Goal: Task Accomplishment & Management: Complete application form

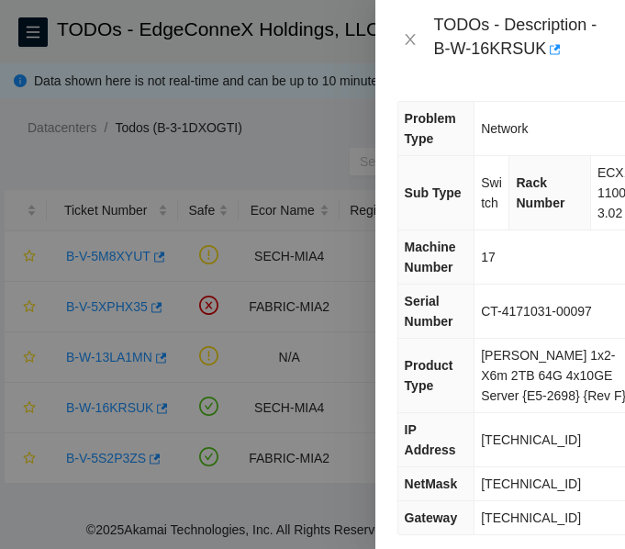
scroll to position [145, 0]
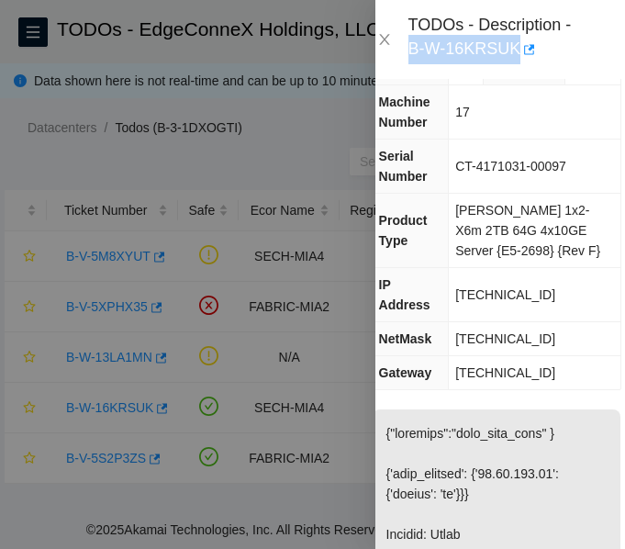
drag, startPoint x: 406, startPoint y: 51, endPoint x: 513, endPoint y: 58, distance: 106.6
click at [513, 58] on div "TODOs - Description - B-W-16KRSUK" at bounding box center [474, 40] width 205 height 50
copy div "B-W-16KRSUK"
click at [513, 58] on div "TODOs - Description - B-W-16KRSUK" at bounding box center [492, 40] width 169 height 50
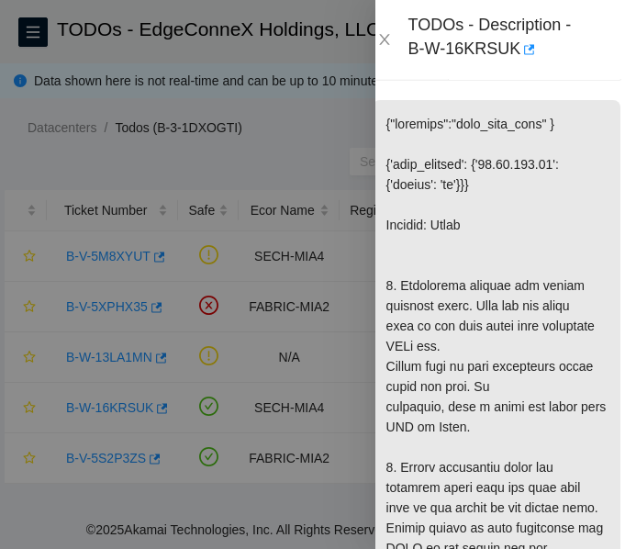
scroll to position [455, 0]
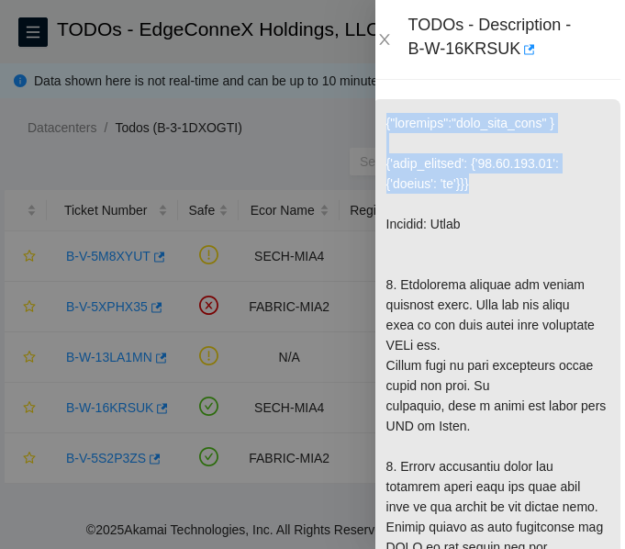
drag, startPoint x: 385, startPoint y: 100, endPoint x: 480, endPoint y: 168, distance: 116.4
copy p "{"template":"down_link_sech" } {'isok_results': {'23.57.103.80': {'passed': 'ok…"
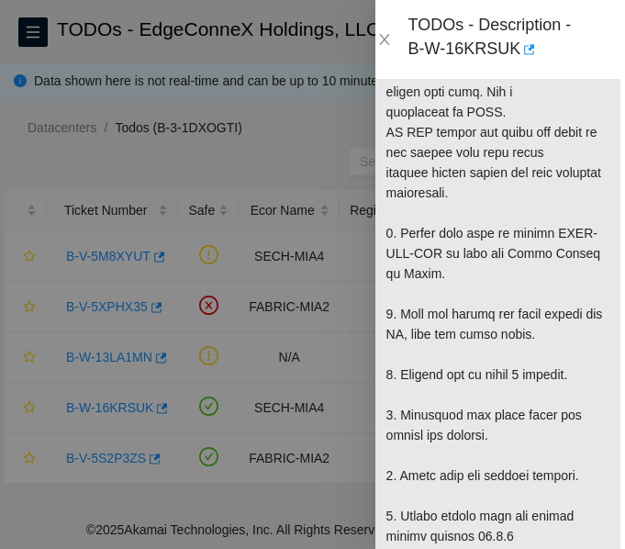
scroll to position [981, 0]
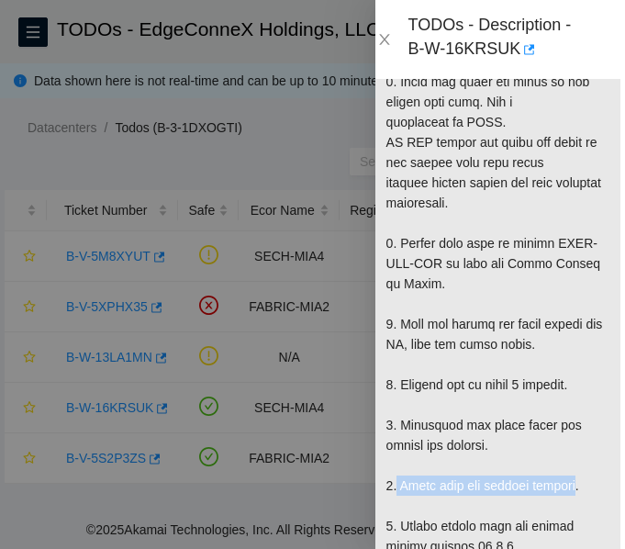
drag, startPoint x: 396, startPoint y: 465, endPoint x: 576, endPoint y: 469, distance: 179.8
click at [576, 469] on p at bounding box center [496, 333] width 248 height 1521
copy p "Check fans and cooling systems"
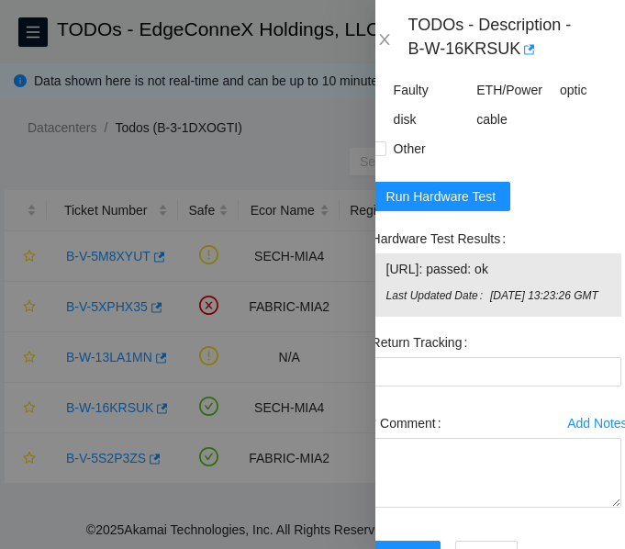
scroll to position [2321, 0]
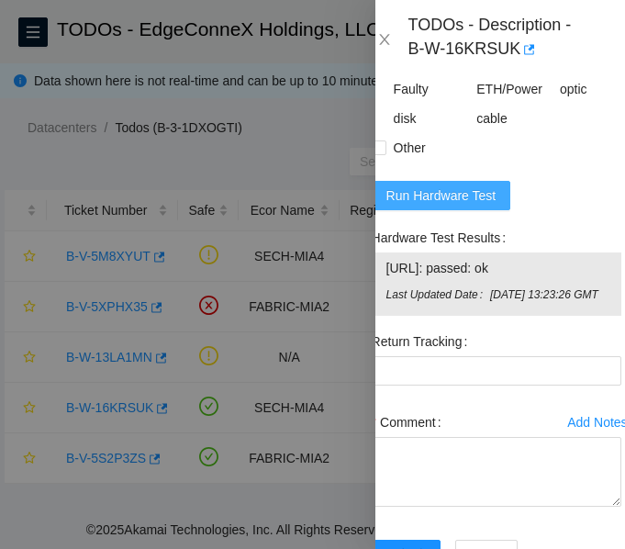
click at [467, 205] on span "Run Hardware Test" at bounding box center [441, 195] width 110 height 20
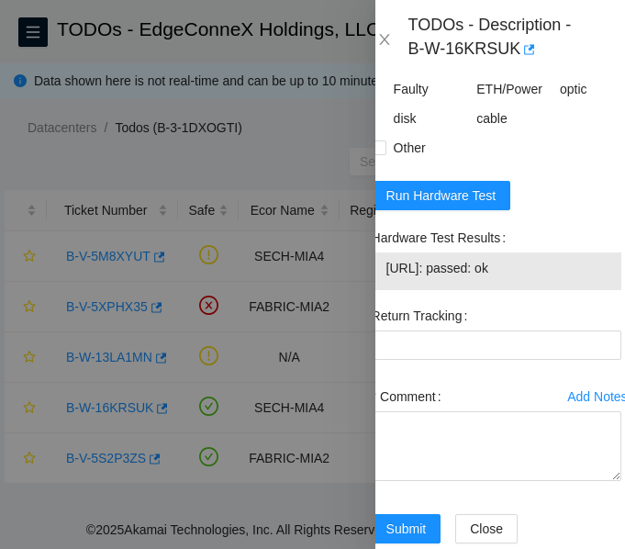
drag, startPoint x: 542, startPoint y: 305, endPoint x: 380, endPoint y: 301, distance: 162.4
click at [380, 290] on div "23.57.103.80: passed: ok" at bounding box center [497, 271] width 250 height 38
copy tbody "23.57.103.80: passed: ok"
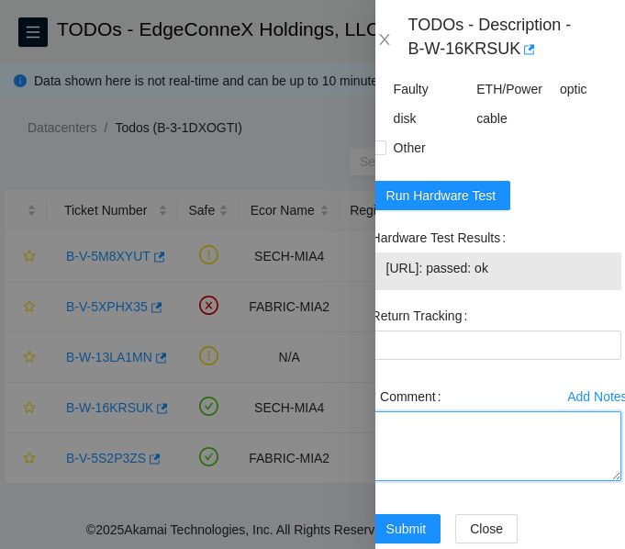
click at [461, 471] on textarea "Comment" at bounding box center [497, 446] width 250 height 70
paste textarea "-Verified ticket is safe to work on: YES -NOCC Authorized: YES -Located server …"
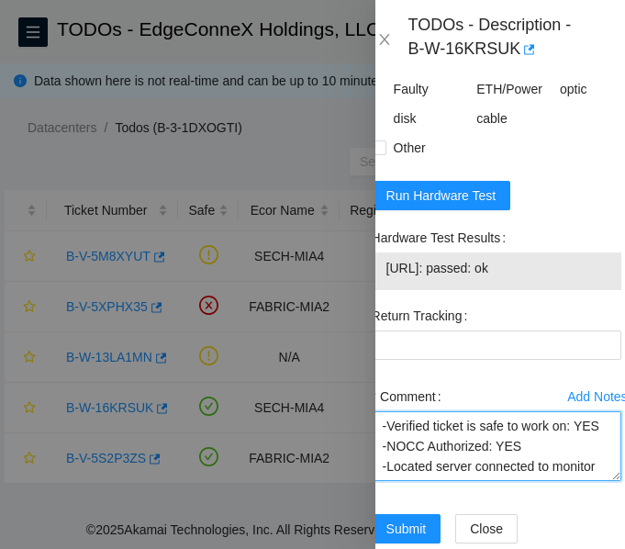
scroll to position [500, 0]
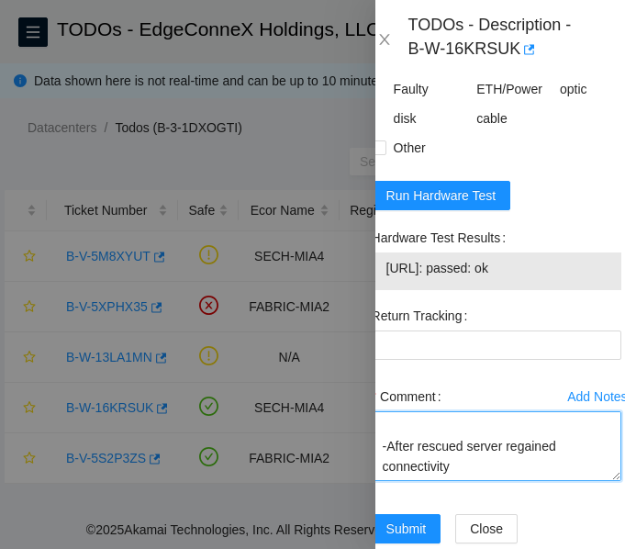
click at [461, 471] on textarea "-Verified ticket is safe to work on: YES -NOCC Authorized: YES -Located server …" at bounding box center [497, 446] width 250 height 70
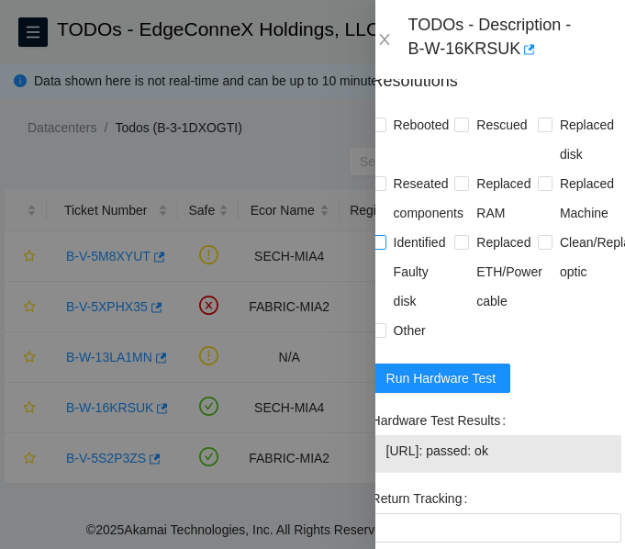
scroll to position [2137, 0]
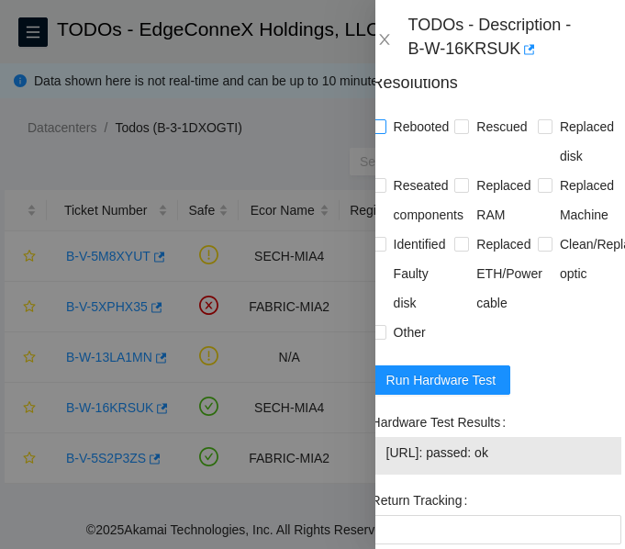
type textarea "-Verified ticket is safe to work on: YES -NOCC Authorized: YES -Located server …"
click at [382, 132] on input "Rebooted" at bounding box center [378, 125] width 13 height 13
checkbox input "true"
click at [455, 132] on input "Rescued" at bounding box center [460, 125] width 13 height 13
checkbox input "true"
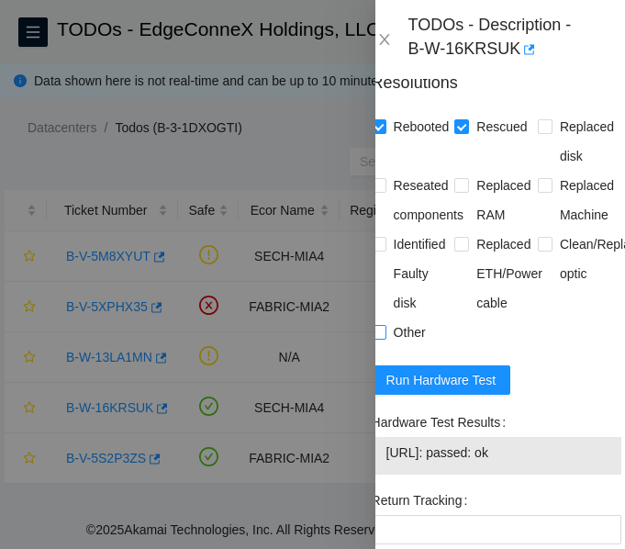
click at [381, 338] on input "Other" at bounding box center [378, 331] width 13 height 13
checkbox input "true"
click at [539, 250] on input "Clean/Replaced optic" at bounding box center [544, 243] width 13 height 13
click at [538, 250] on input "Clean/Replaced optic" at bounding box center [544, 243] width 13 height 13
checkbox input "false"
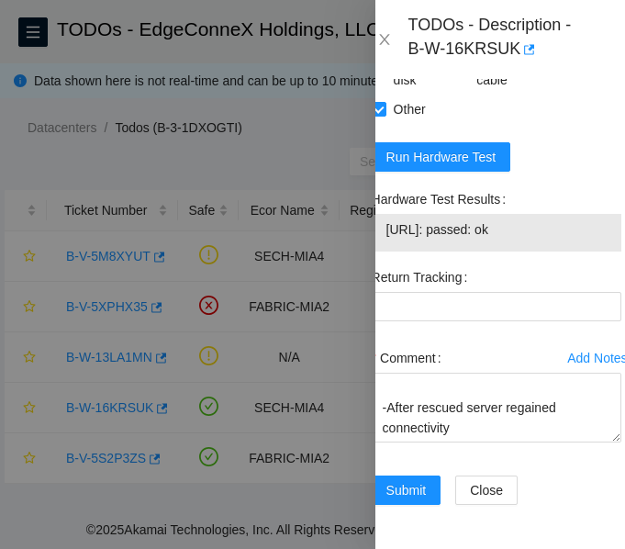
scroll to position [2427, 0]
click at [411, 480] on span "Submit" at bounding box center [406, 490] width 40 height 20
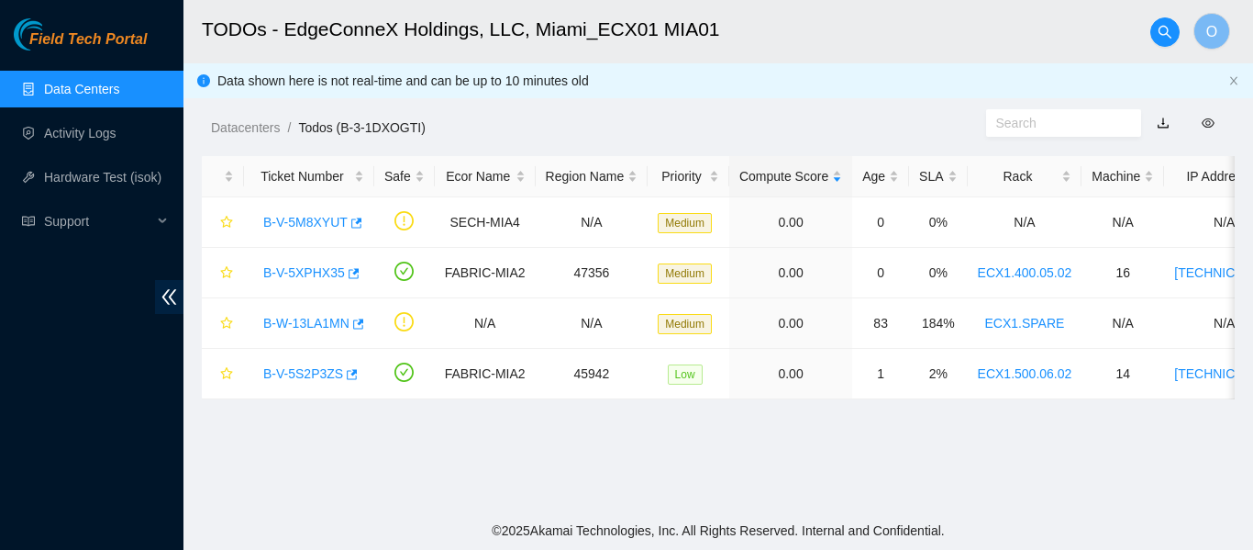
scroll to position [642, 0]
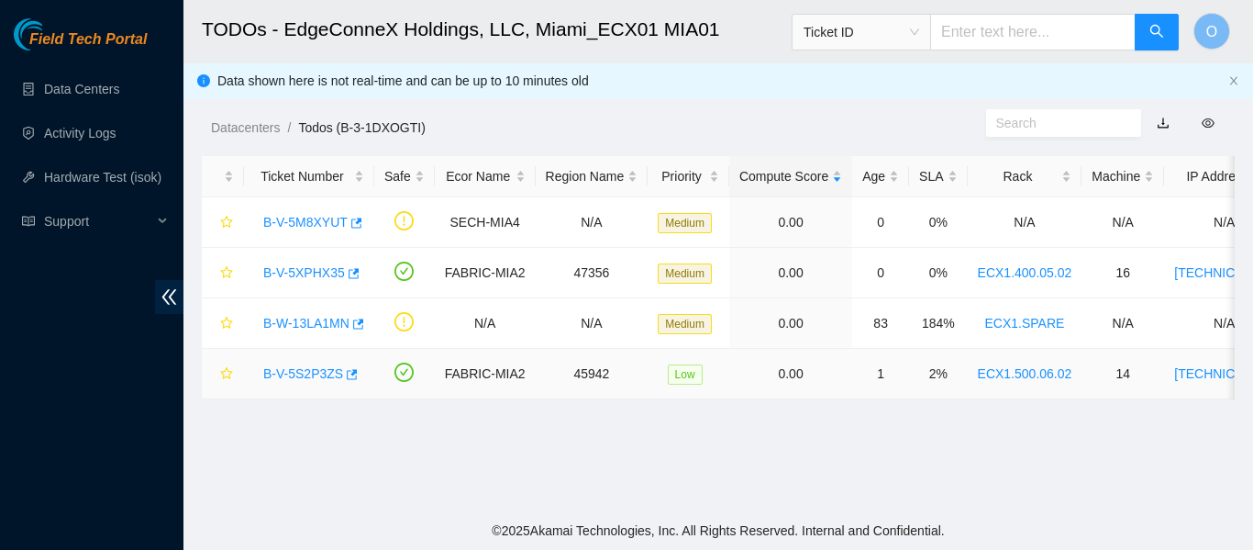
click at [316, 363] on div "B-V-5S2P3ZS" at bounding box center [309, 373] width 110 height 29
click at [316, 376] on link "B-V-5S2P3ZS" at bounding box center [303, 373] width 80 height 15
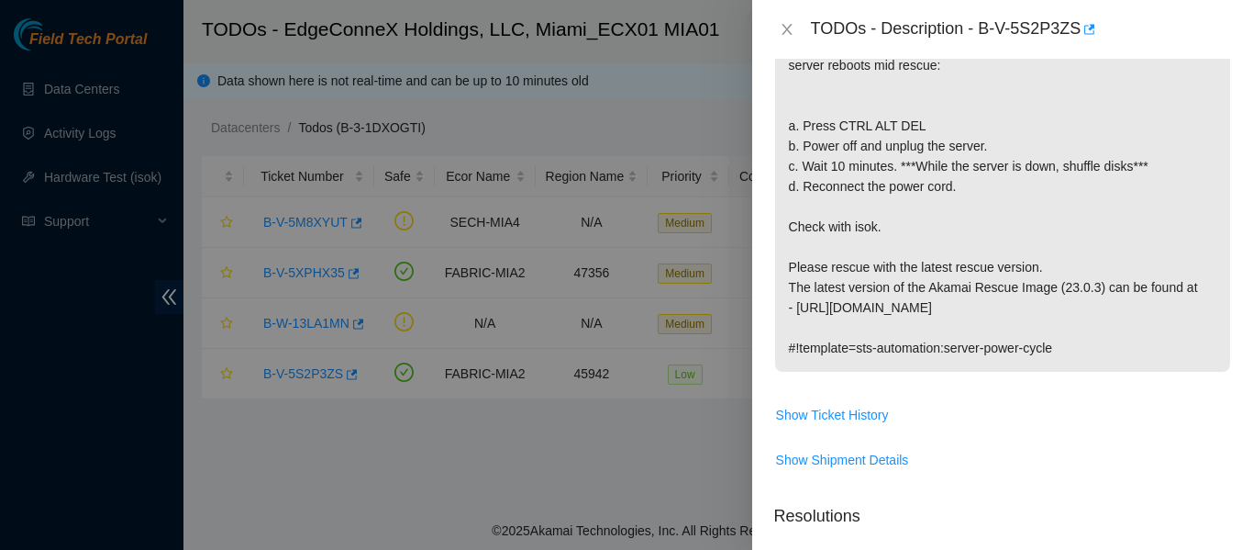
scroll to position [451, 0]
click at [783, 31] on icon "close" at bounding box center [787, 29] width 15 height 15
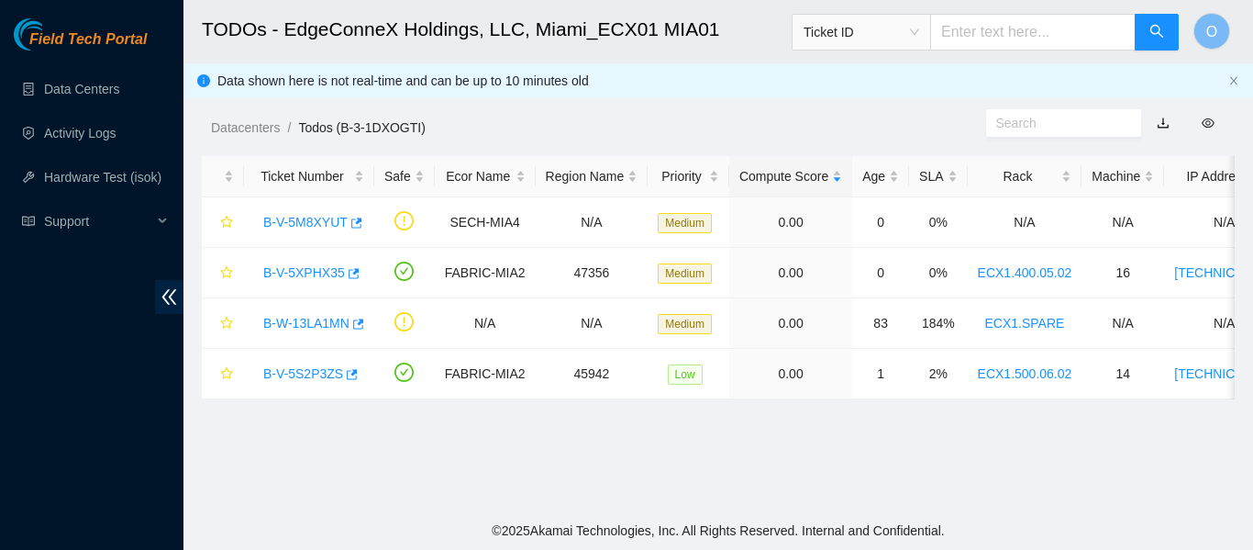
scroll to position [438, 0]
click at [380, 453] on main "TODOs - EdgeConneX Holdings, LLC, [GEOGRAPHIC_DATA] MIA01 Ticket ID O Data show…" at bounding box center [718, 255] width 1070 height 511
click at [83, 92] on link "Data Centers" at bounding box center [81, 89] width 75 height 15
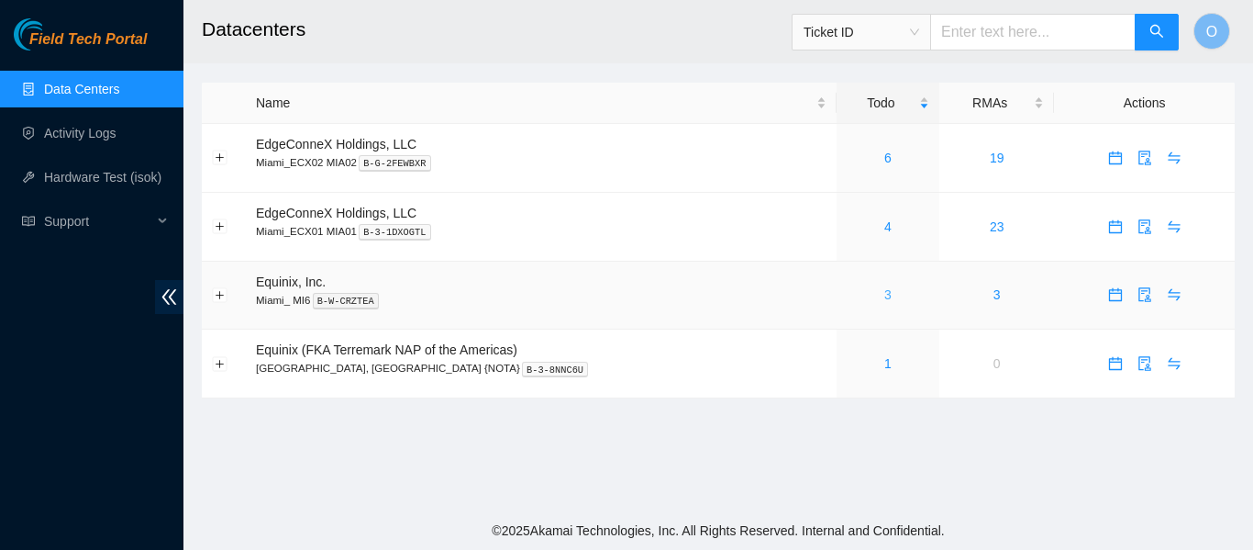
click at [884, 291] on link "3" at bounding box center [887, 294] width 7 height 15
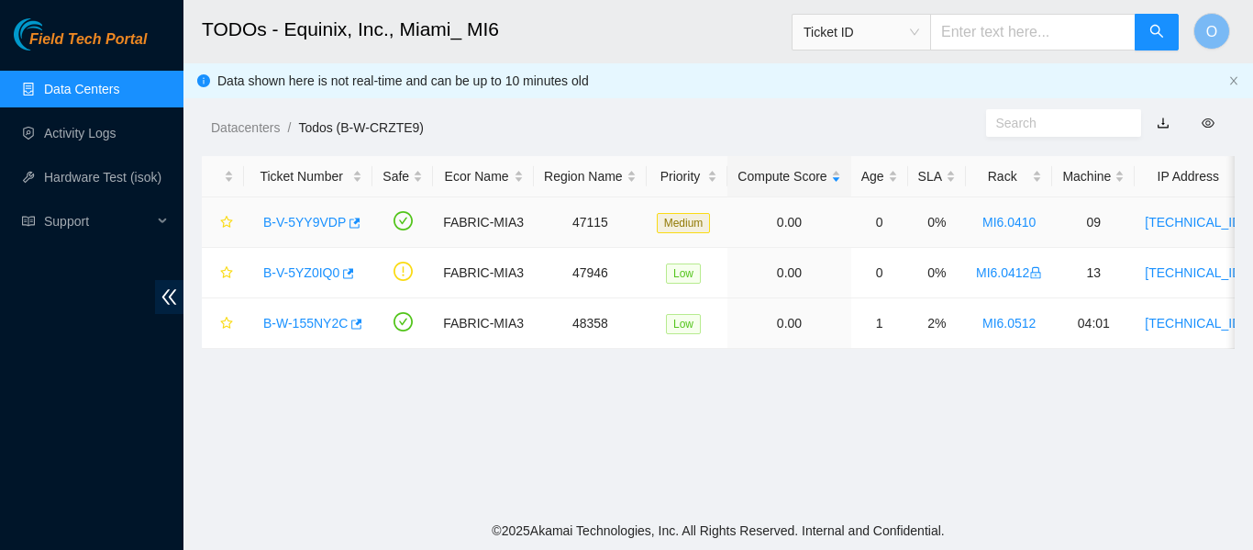
click at [324, 224] on link "B-V-5YY9VDP" at bounding box center [304, 222] width 83 height 15
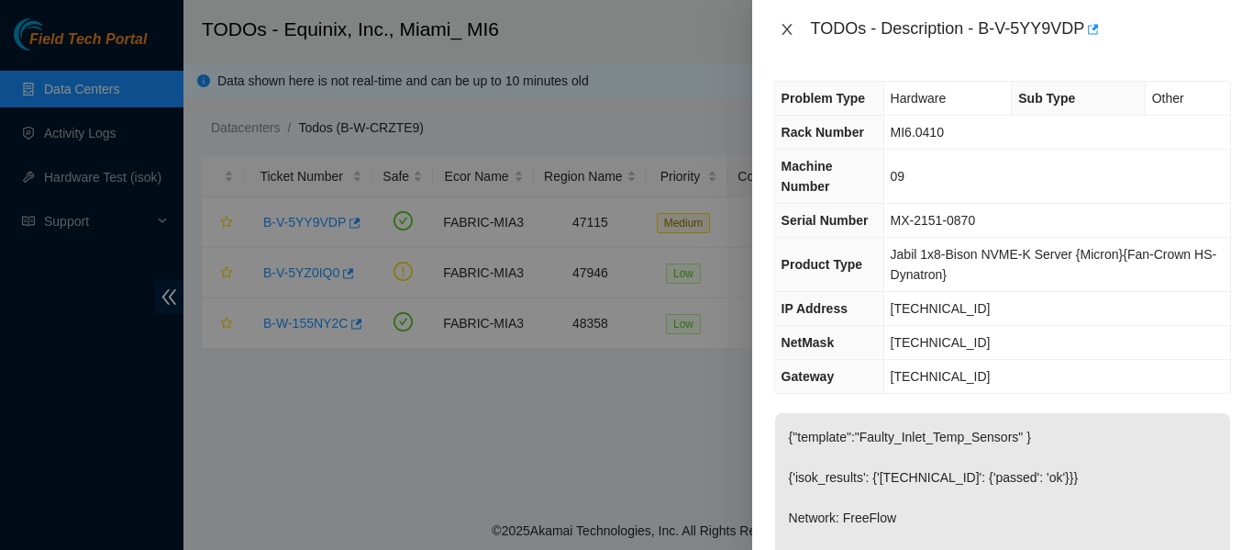
click at [784, 29] on icon "close" at bounding box center [787, 29] width 15 height 15
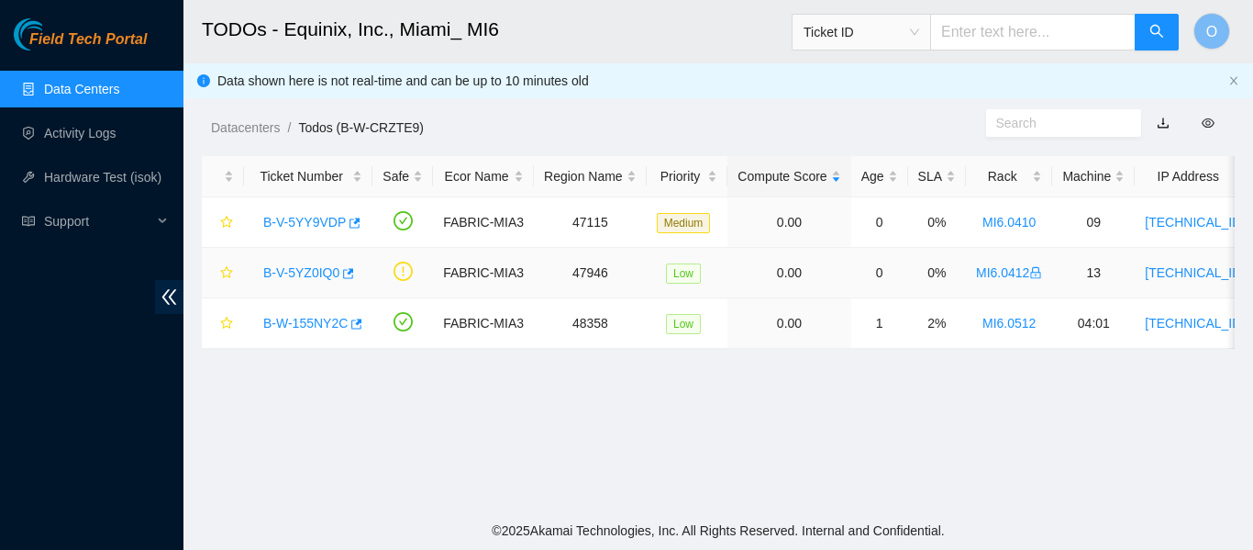
click at [320, 271] on link "B-V-5YZ0IQ0" at bounding box center [301, 272] width 76 height 15
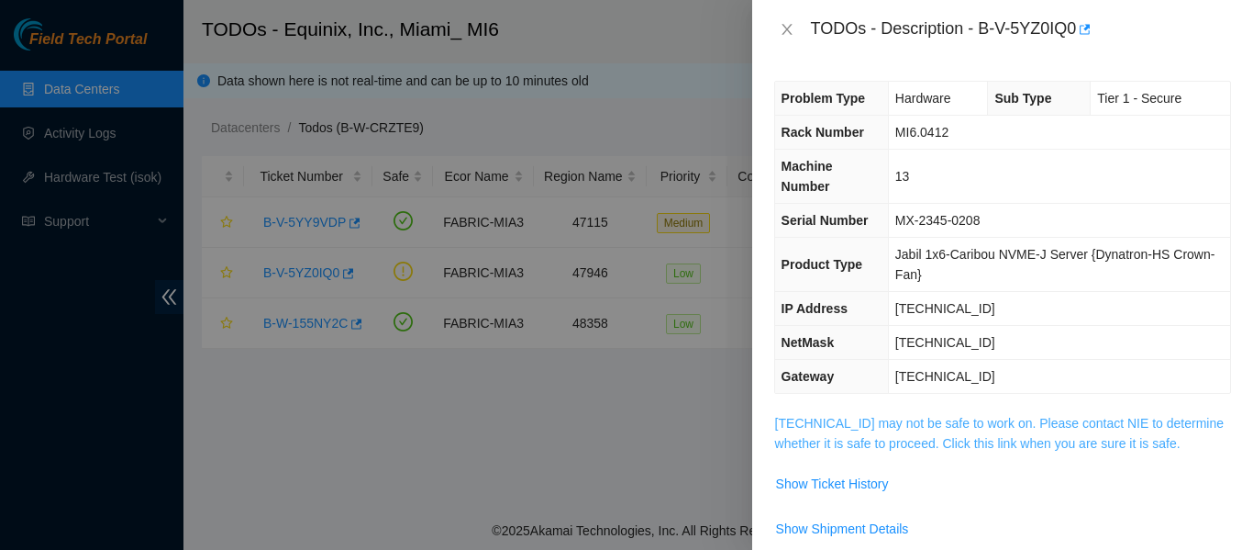
click at [972, 427] on link "[TECHNICAL_ID] may not be safe to work on. Please contact NIE to determine whet…" at bounding box center [999, 433] width 449 height 35
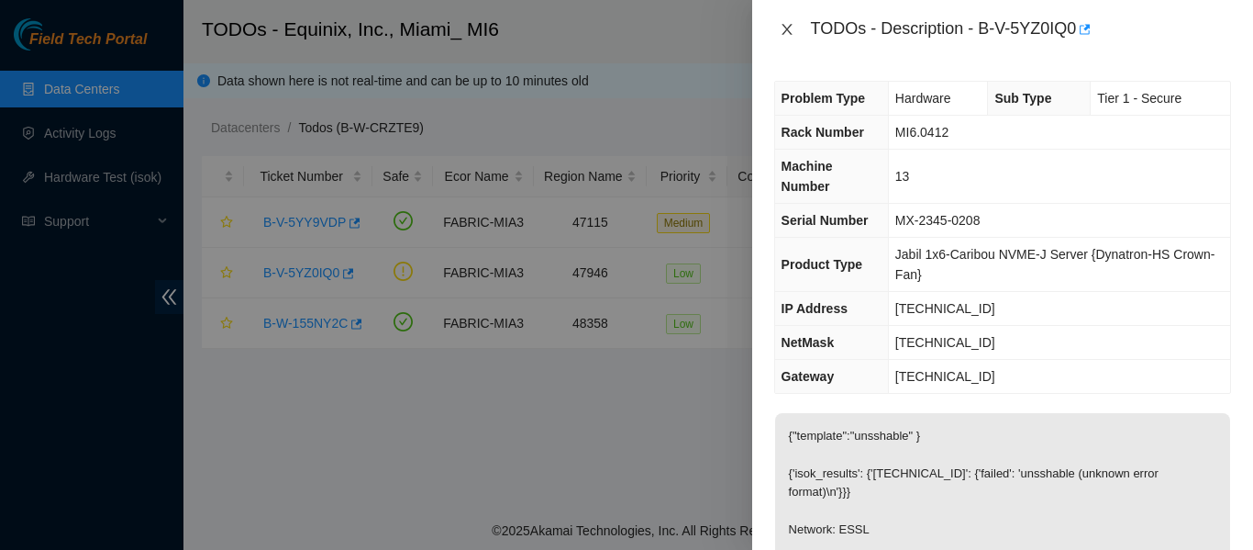
click at [792, 30] on icon "close" at bounding box center [787, 29] width 15 height 15
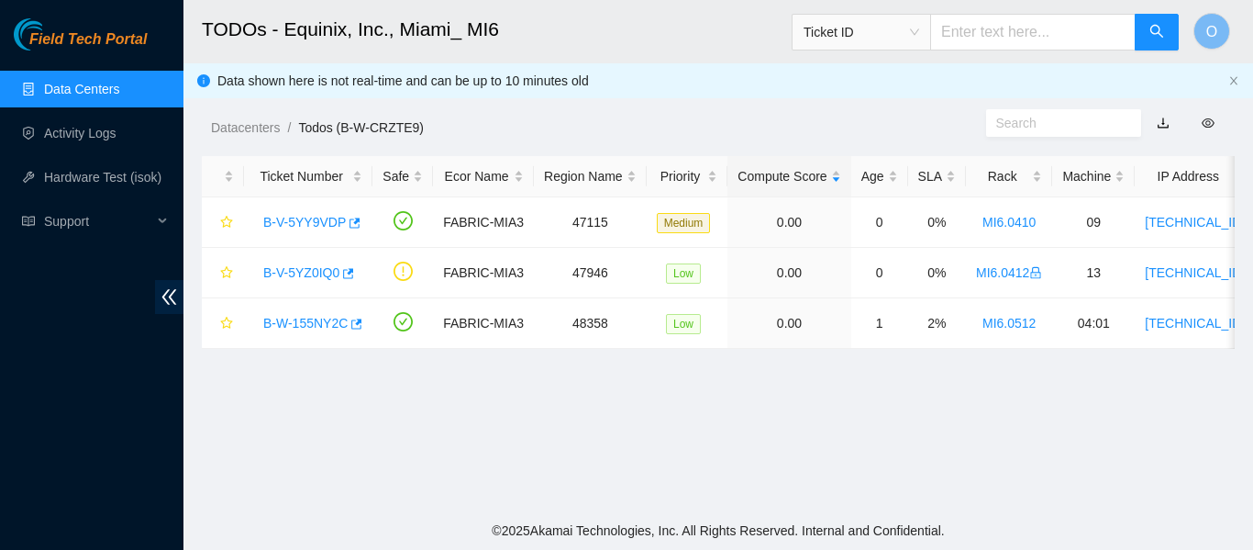
click at [72, 85] on link "Data Centers" at bounding box center [81, 89] width 75 height 15
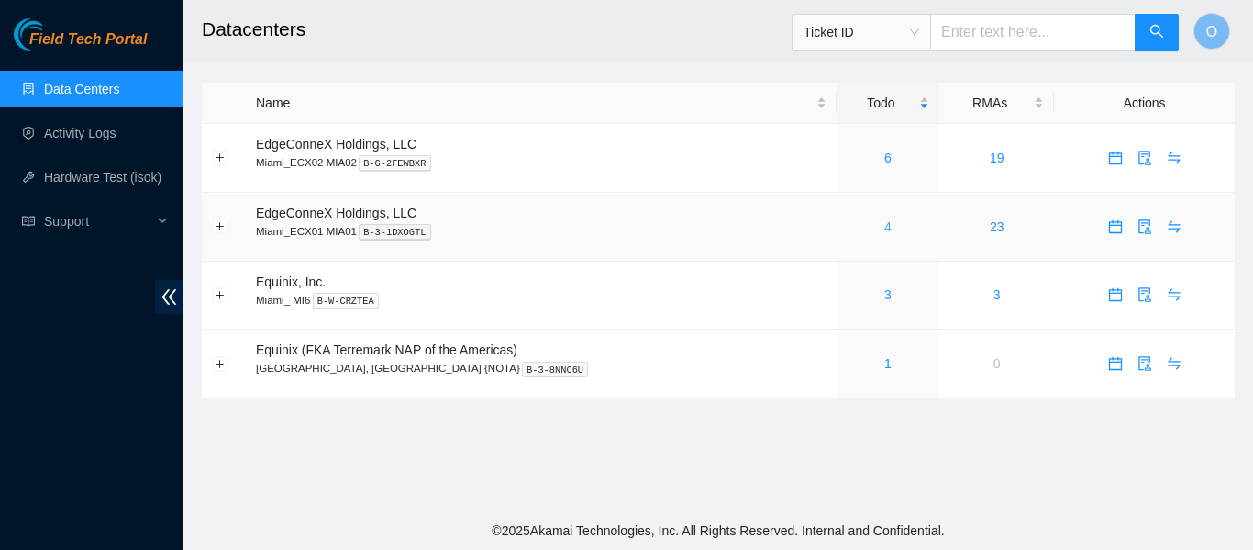
click at [884, 228] on link "4" at bounding box center [887, 226] width 7 height 15
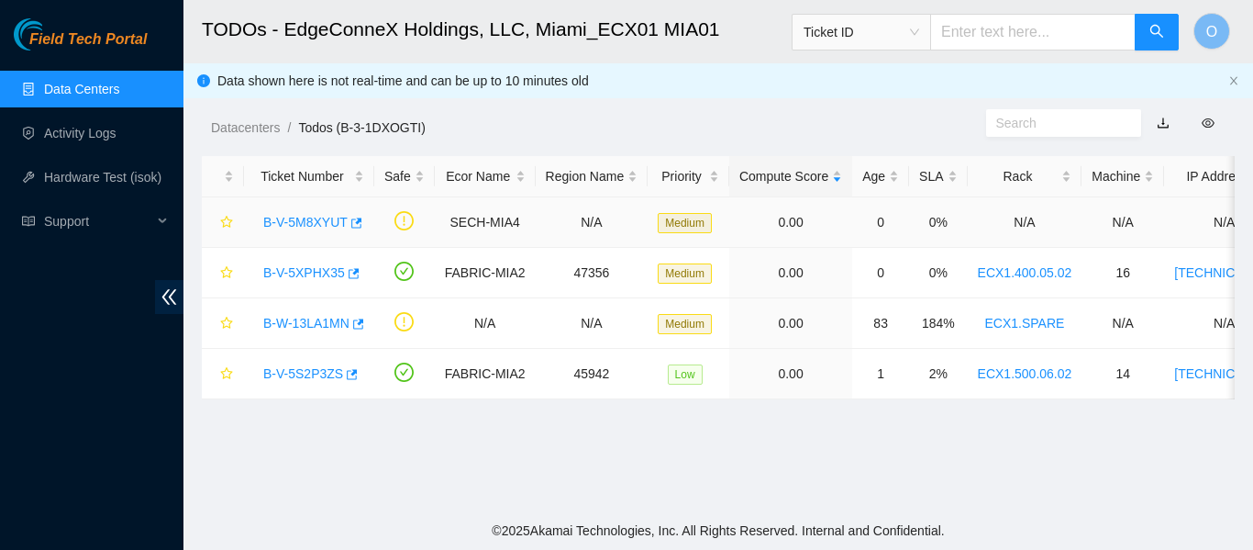
click at [329, 222] on link "B-V-5M8XYUT" at bounding box center [305, 222] width 84 height 15
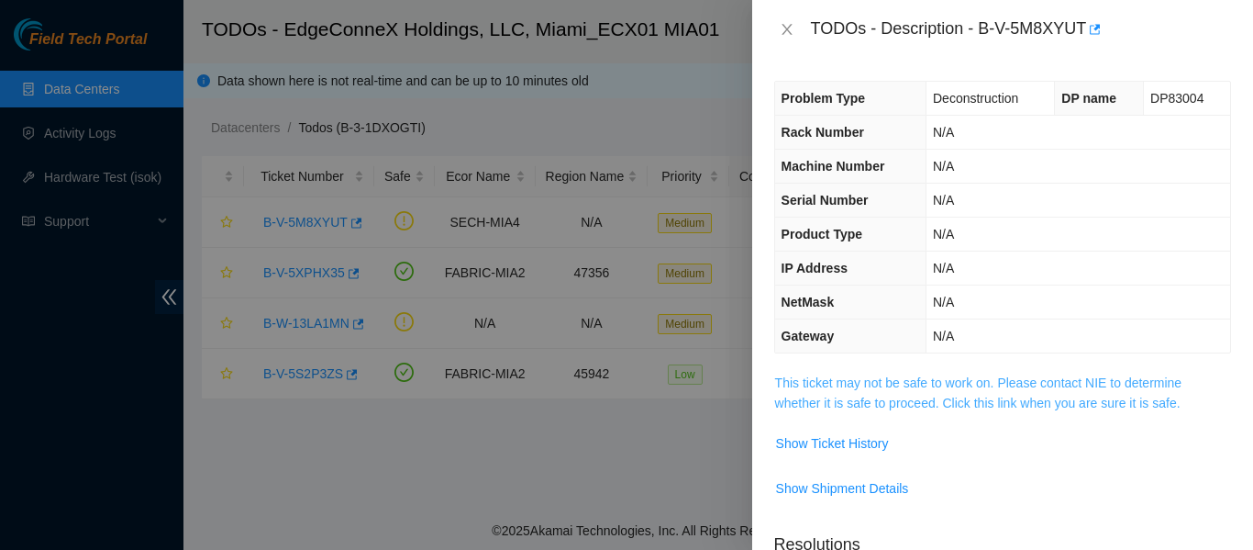
click at [912, 402] on link "This ticket may not be safe to work on. Please contact NIE to determine whether…" at bounding box center [978, 392] width 407 height 35
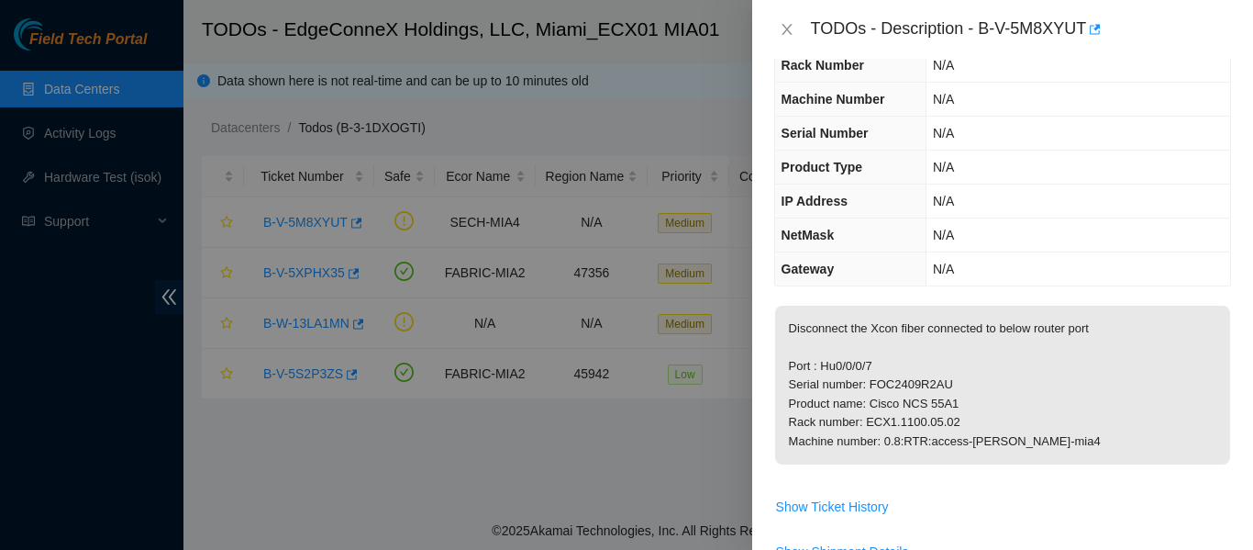
scroll to position [68, 0]
click at [783, 25] on icon "close" at bounding box center [787, 29] width 10 height 11
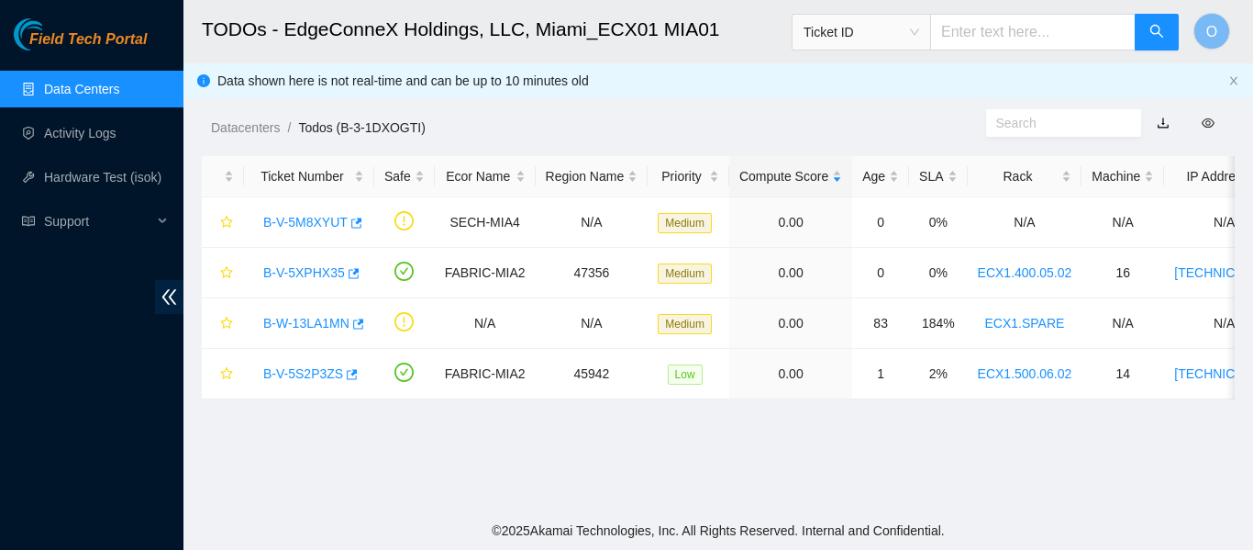
scroll to position [88, 0]
click at [313, 219] on link "B-V-5M8XYUT" at bounding box center [305, 222] width 84 height 15
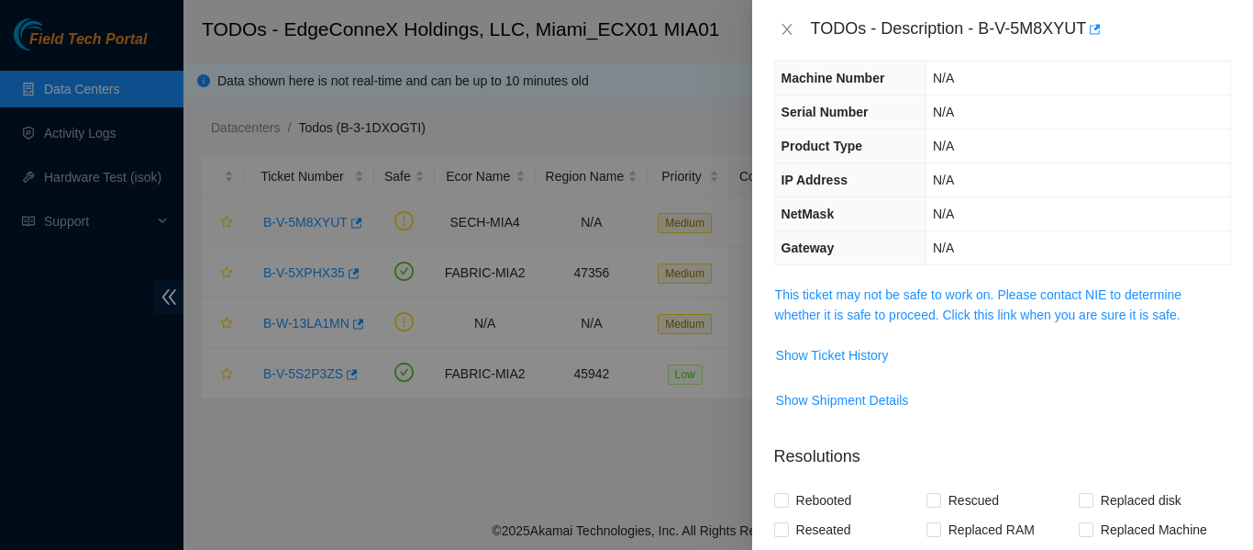
scroll to position [68, 0]
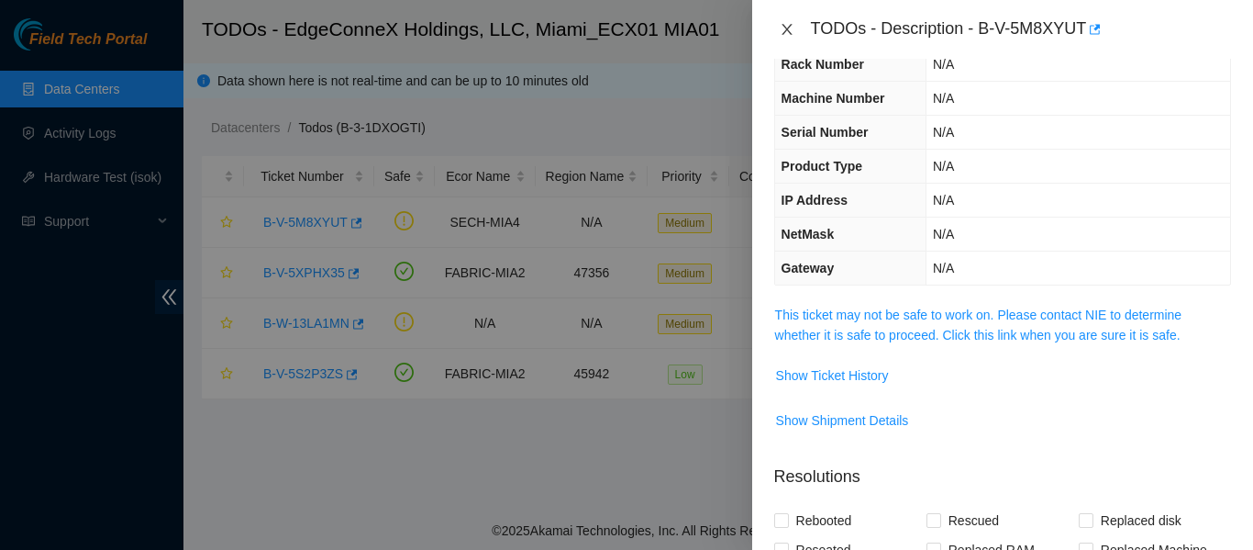
click at [788, 26] on icon "close" at bounding box center [787, 29] width 15 height 15
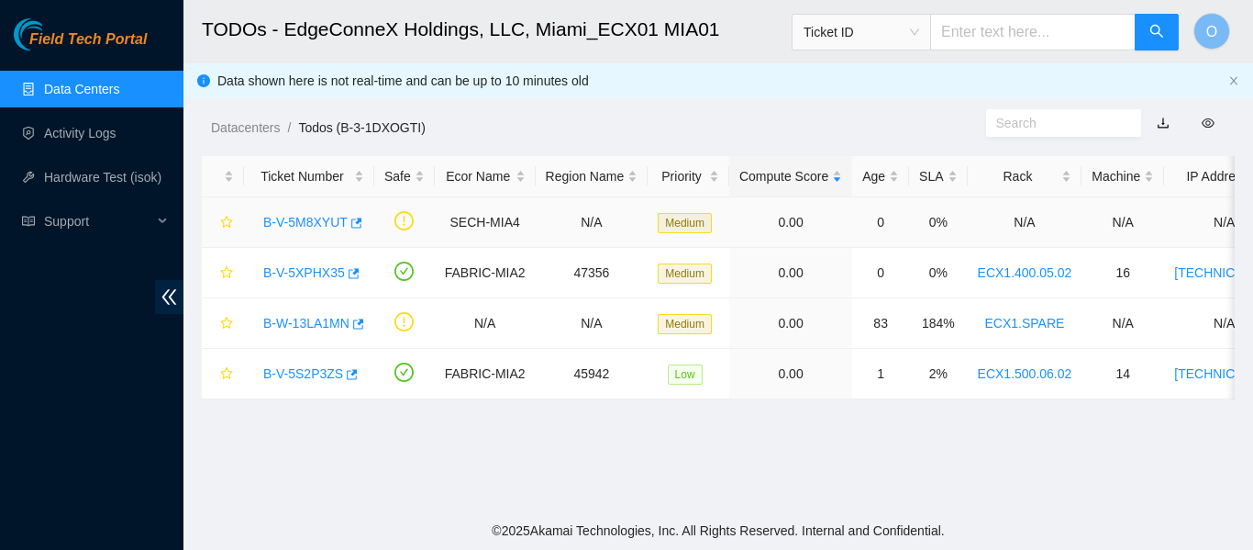
scroll to position [88, 0]
click at [419, 484] on main "TODOs - EdgeConneX Holdings, LLC, [GEOGRAPHIC_DATA] MIA01 Ticket ID O Data show…" at bounding box center [718, 255] width 1070 height 511
click at [87, 90] on link "Data Centers" at bounding box center [81, 89] width 75 height 15
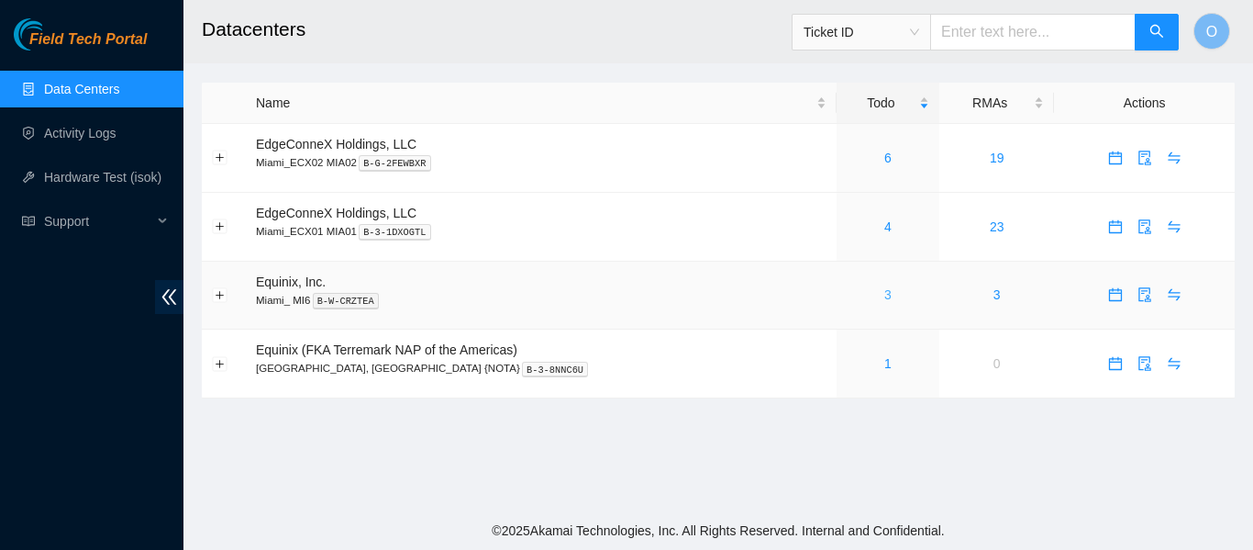
click at [884, 293] on link "3" at bounding box center [887, 294] width 7 height 15
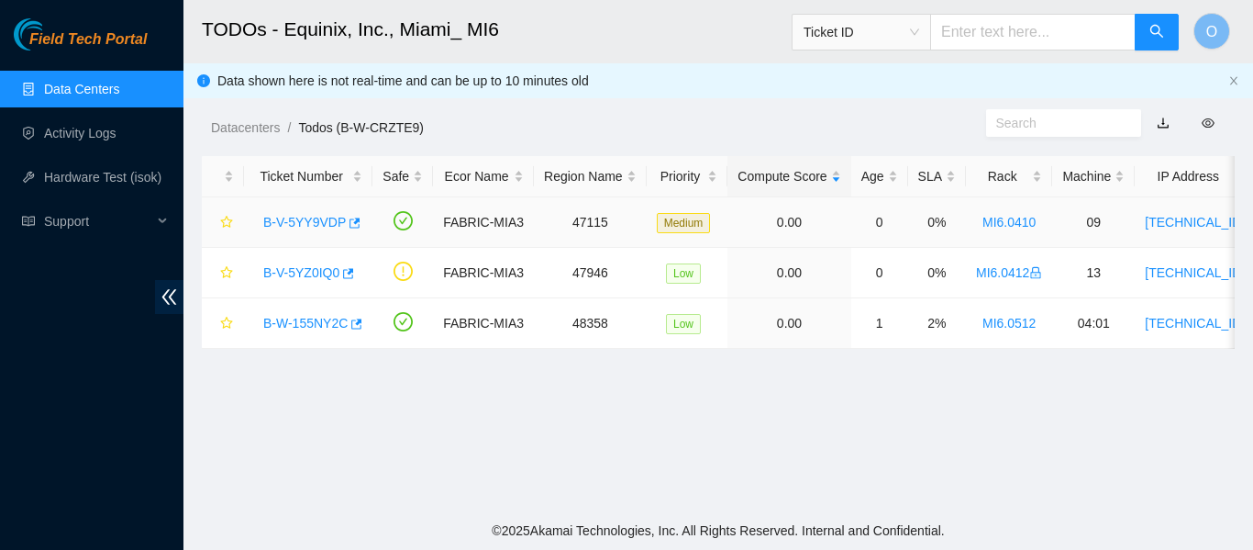
click at [296, 227] on link "B-V-5YY9VDP" at bounding box center [304, 222] width 83 height 15
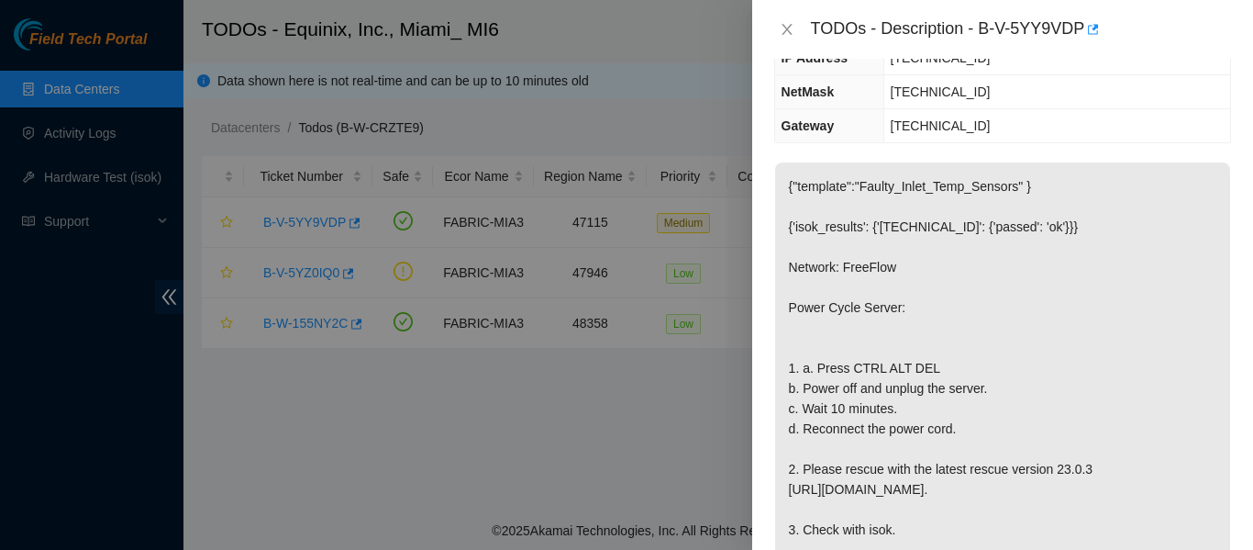
scroll to position [236, 0]
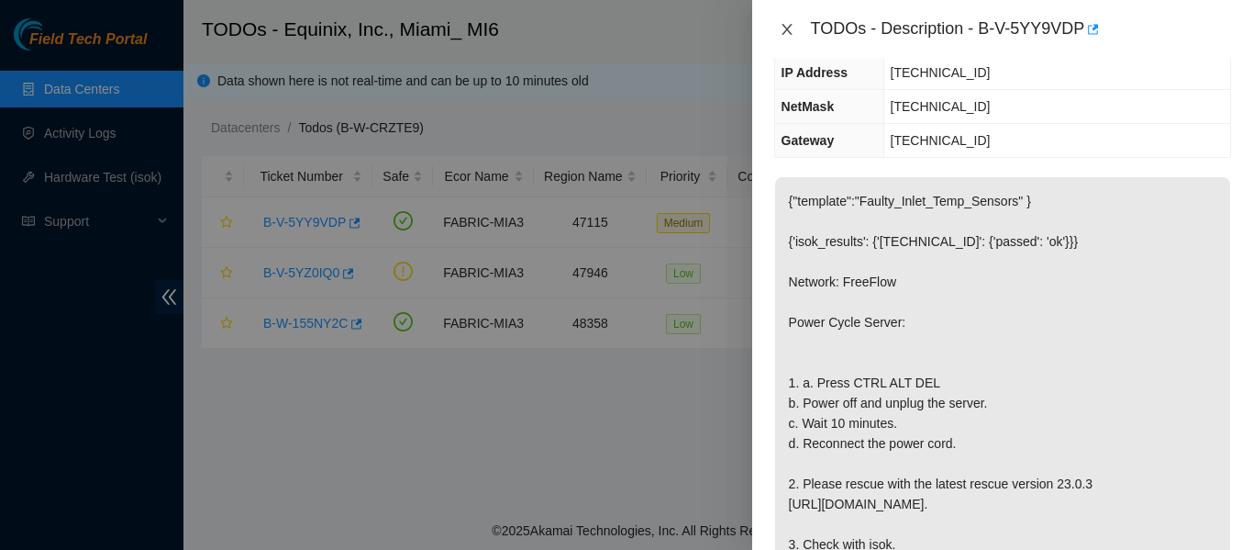
click at [790, 27] on icon "close" at bounding box center [787, 29] width 10 height 11
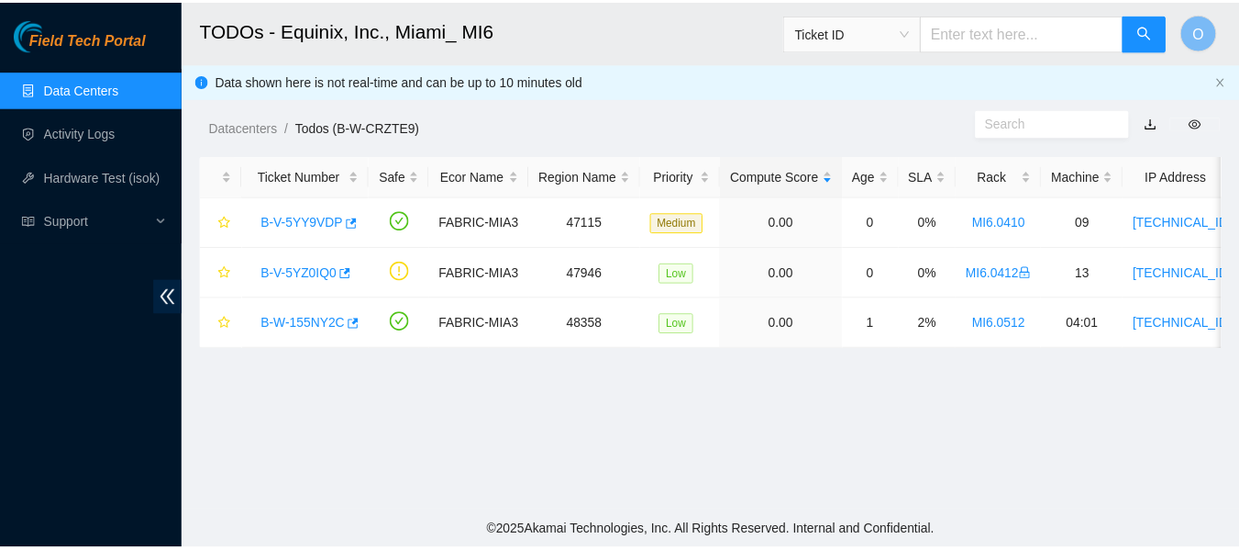
scroll to position [256, 0]
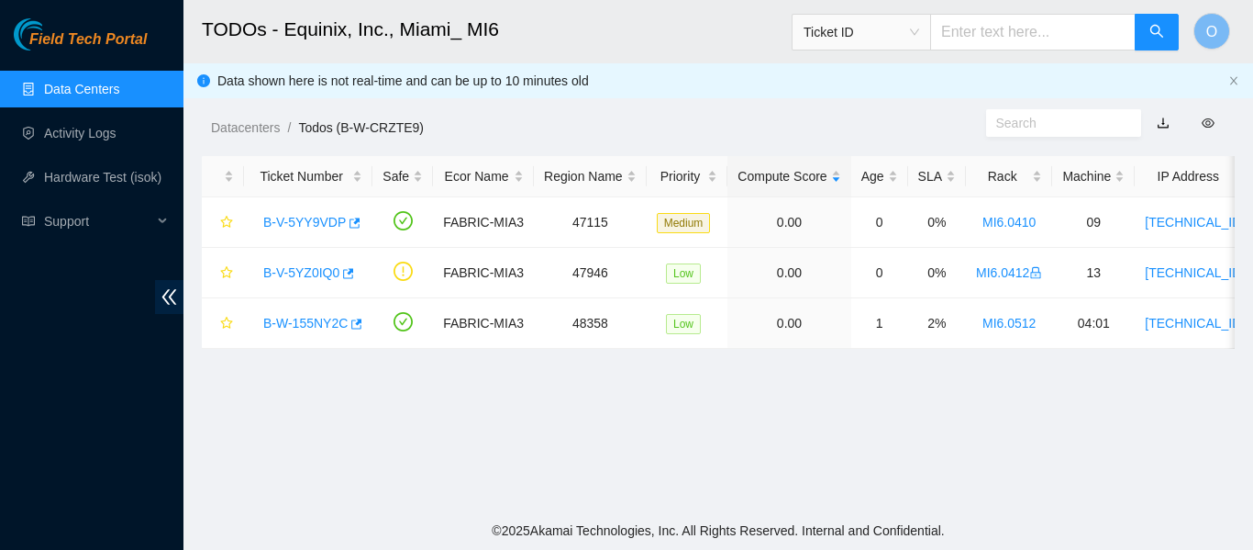
click at [63, 94] on link "Data Centers" at bounding box center [81, 89] width 75 height 15
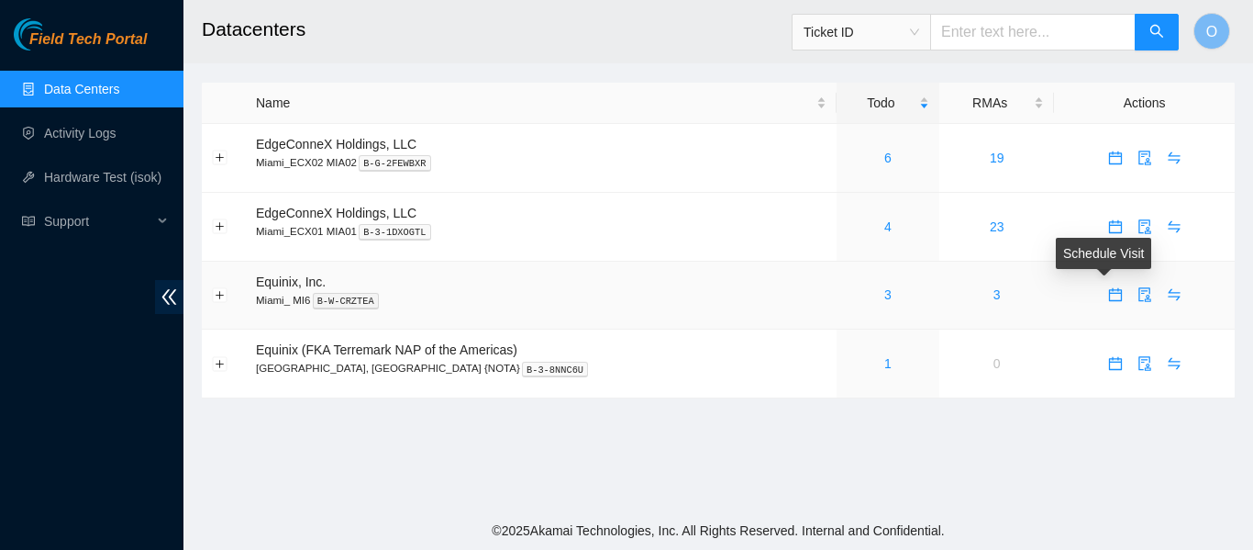
click at [1108, 295] on icon "calendar" at bounding box center [1115, 294] width 15 height 15
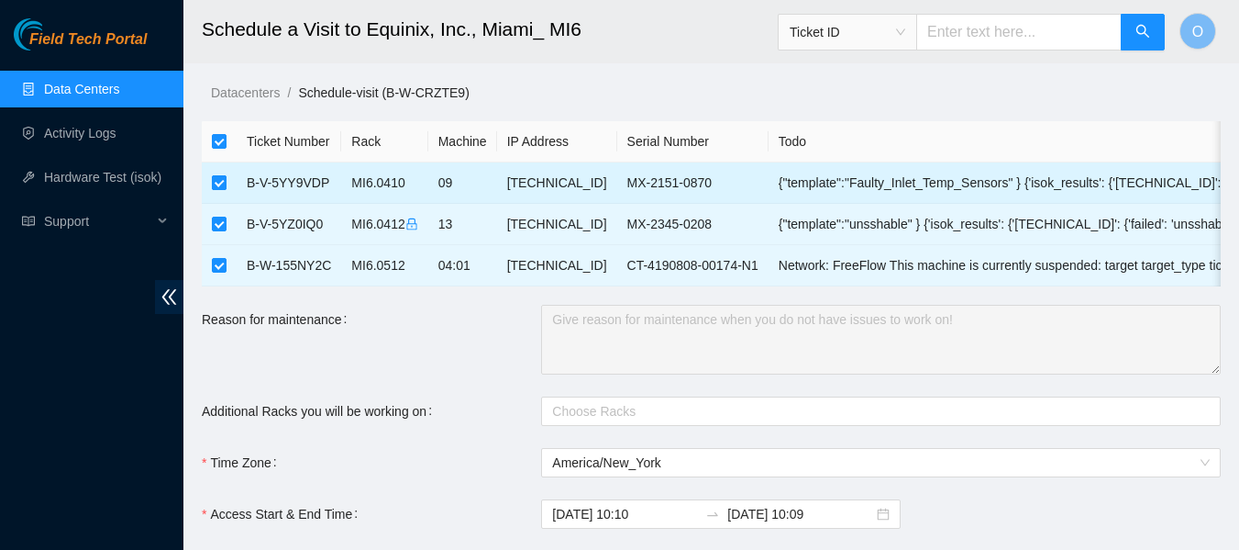
click at [219, 179] on input "checkbox" at bounding box center [219, 182] width 15 height 15
checkbox input "false"
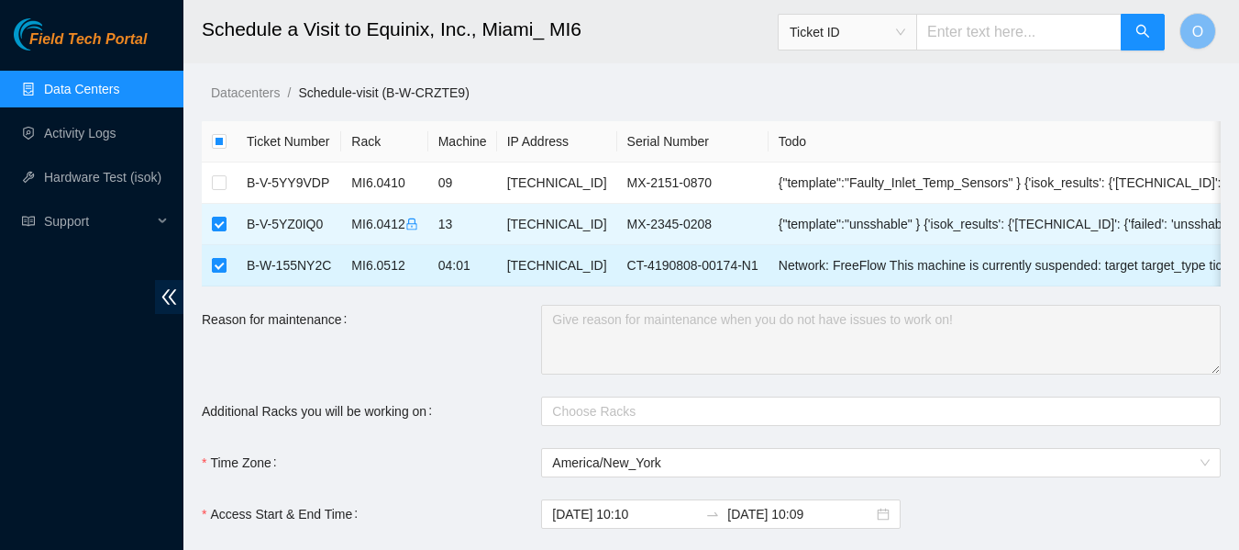
click at [218, 268] on input "checkbox" at bounding box center [219, 265] width 15 height 15
checkbox input "false"
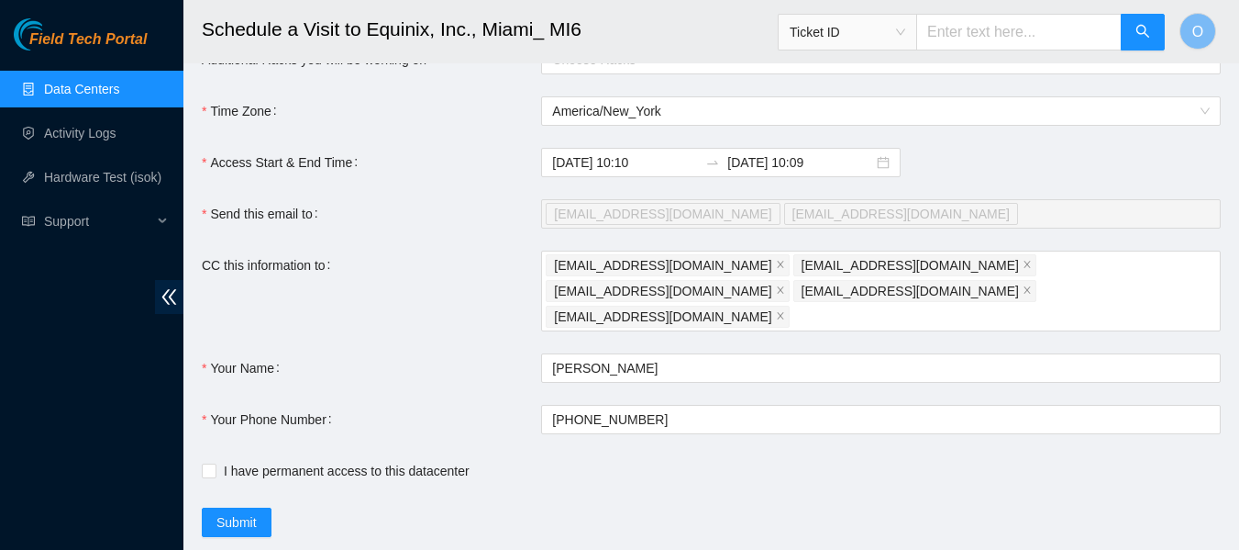
scroll to position [352, 0]
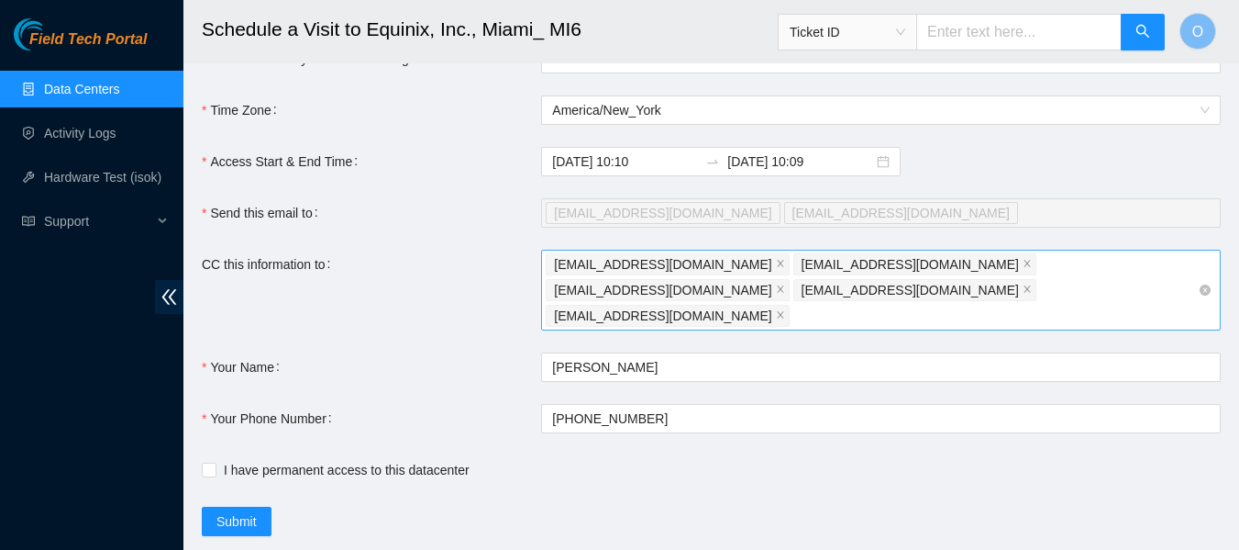
click at [913, 299] on div "[EMAIL_ADDRESS][DOMAIN_NAME] [EMAIL_ADDRESS][DOMAIN_NAME] [EMAIL_ADDRESS][DOMAI…" at bounding box center [872, 289] width 652 height 77
type input "[EMAIL_ADDRESS][DOMAIN_NAME]"
click at [204, 455] on form "Ticket Number Rack Machine IP Address Serial Number Todo B-V-5YY9VDP MI6.0410 0…" at bounding box center [711, 152] width 1019 height 767
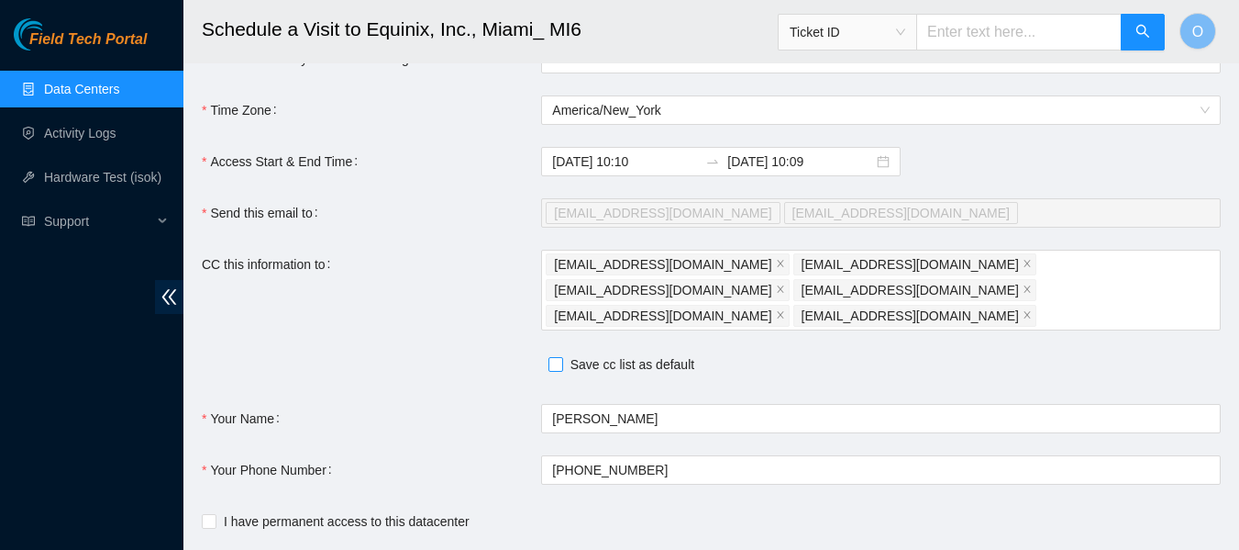
click at [560, 357] on input "Save cc list as default" at bounding box center [555, 363] width 13 height 13
checkbox input "true"
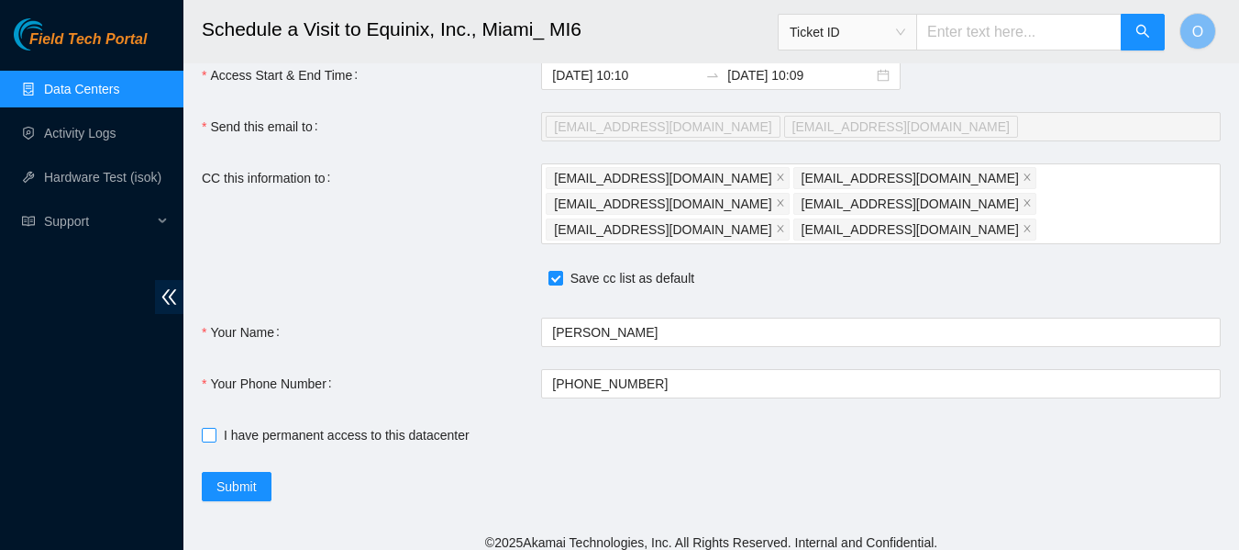
click at [212, 428] on input "I have permanent access to this datacenter" at bounding box center [208, 434] width 13 height 13
checkbox input "true"
click at [255, 476] on span "Submit" at bounding box center [237, 486] width 40 height 20
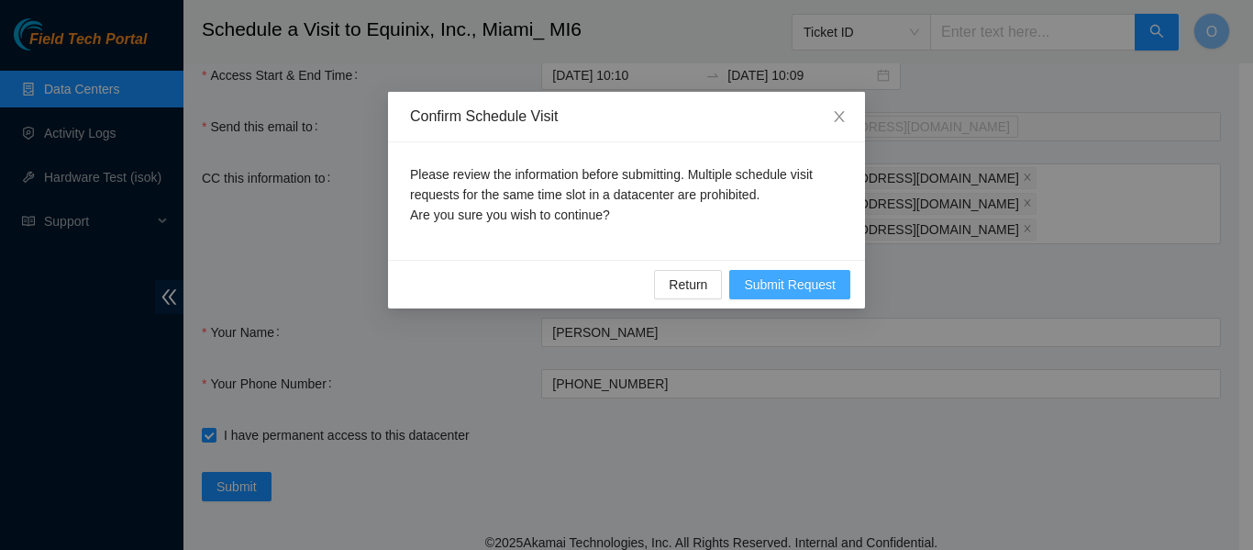
click at [800, 284] on span "Submit Request" at bounding box center [790, 284] width 92 height 20
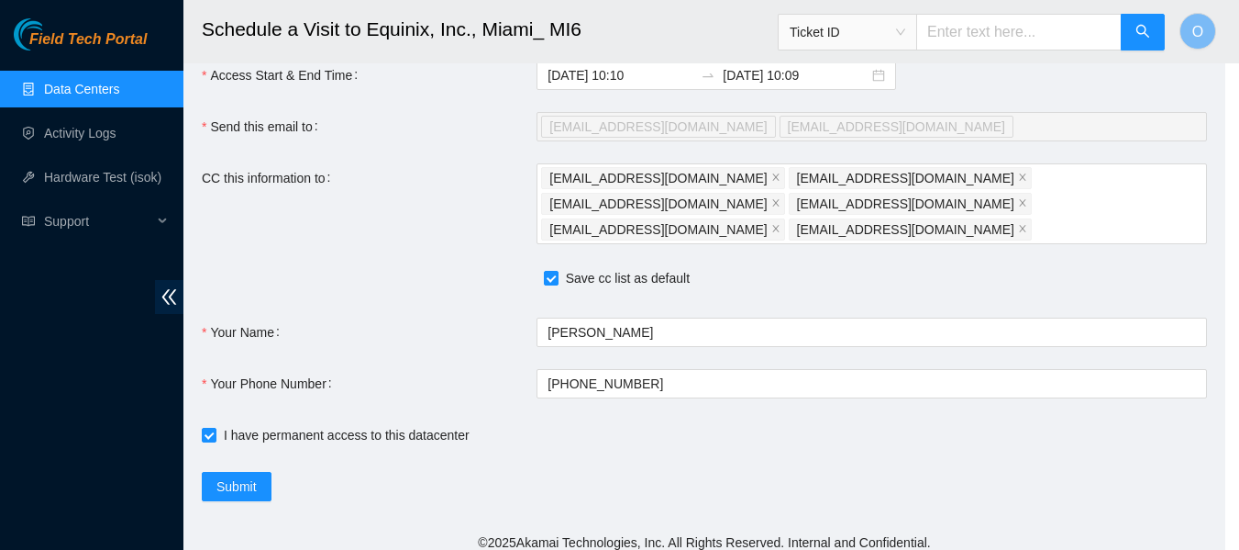
type input "[DATE] 10:11"
